Goal: Find specific page/section

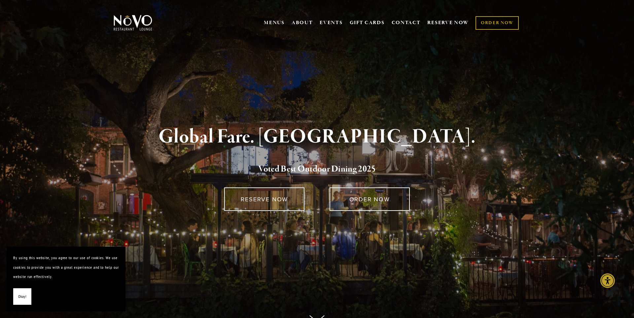
scroll to position [2, 0]
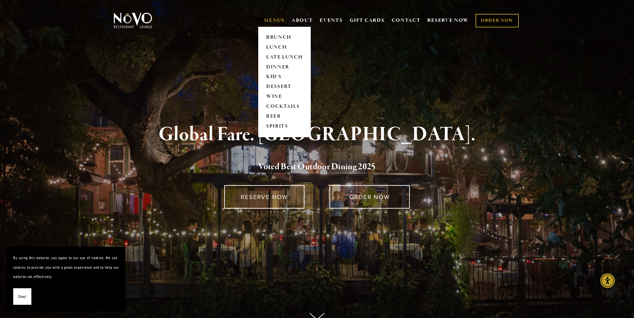
click at [272, 22] on link "MENUS" at bounding box center [274, 20] width 21 height 7
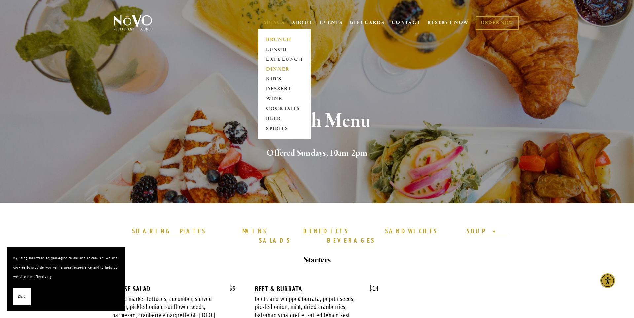
click at [276, 67] on link "DINNER" at bounding box center [284, 69] width 41 height 10
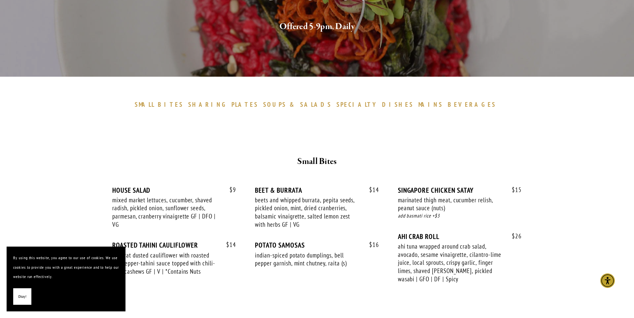
scroll to position [127, 0]
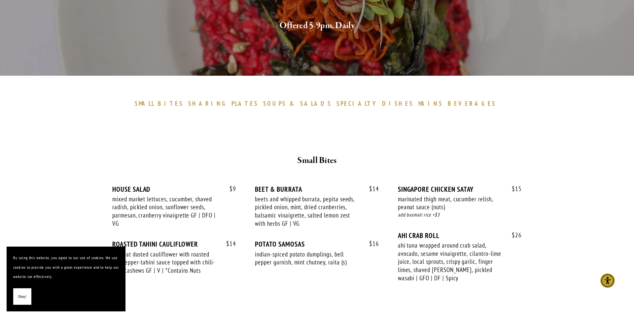
click at [17, 294] on button "Okay!" at bounding box center [22, 296] width 18 height 17
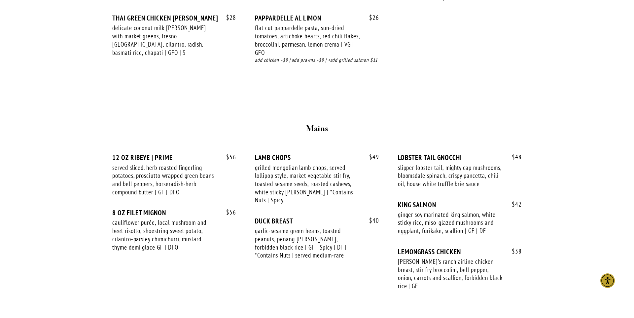
scroll to position [1009, 0]
